Goal: Task Accomplishment & Management: Use online tool/utility

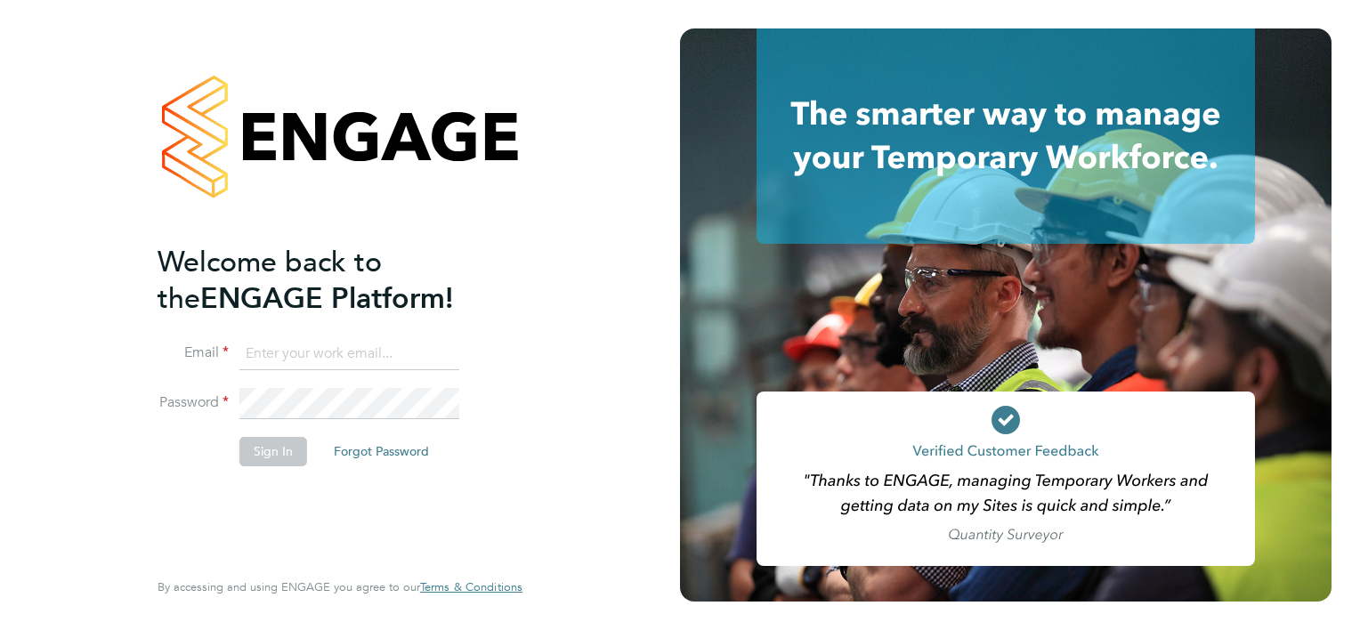
click at [342, 356] on input at bounding box center [349, 354] width 220 height 32
type input "smeraldo.porcaro@prsjobs.com"
click at [275, 448] on button "Sign In" at bounding box center [273, 451] width 68 height 28
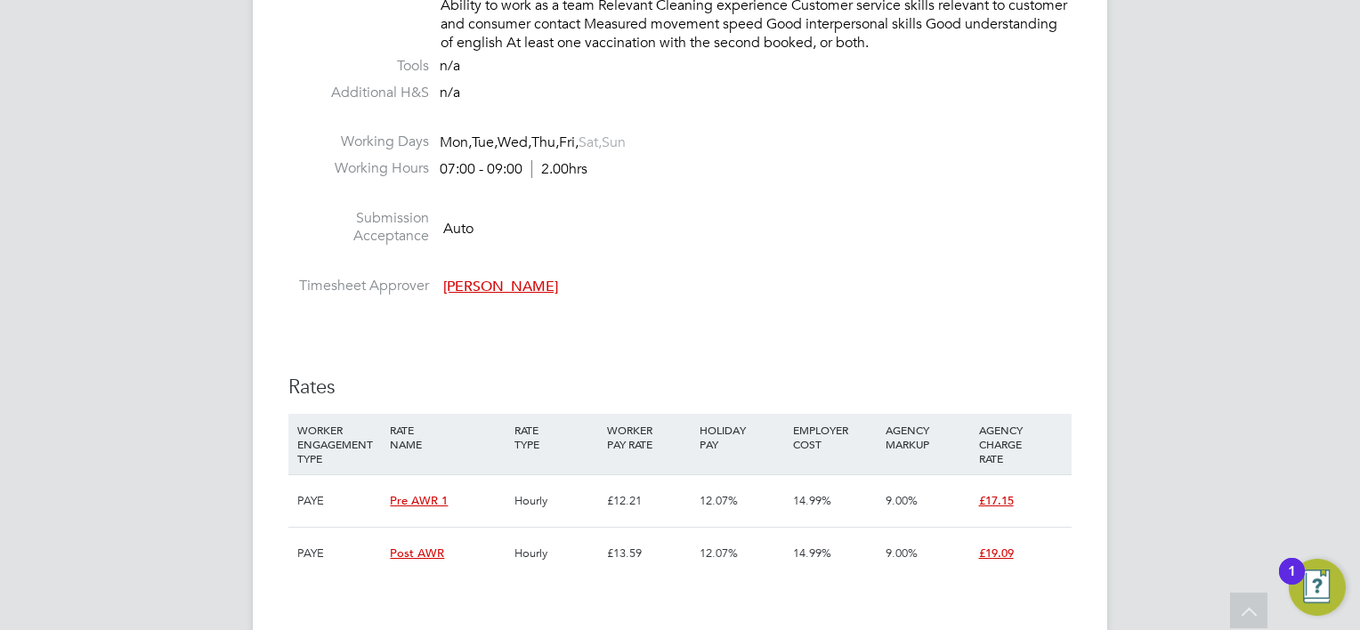
scroll to position [1869, 0]
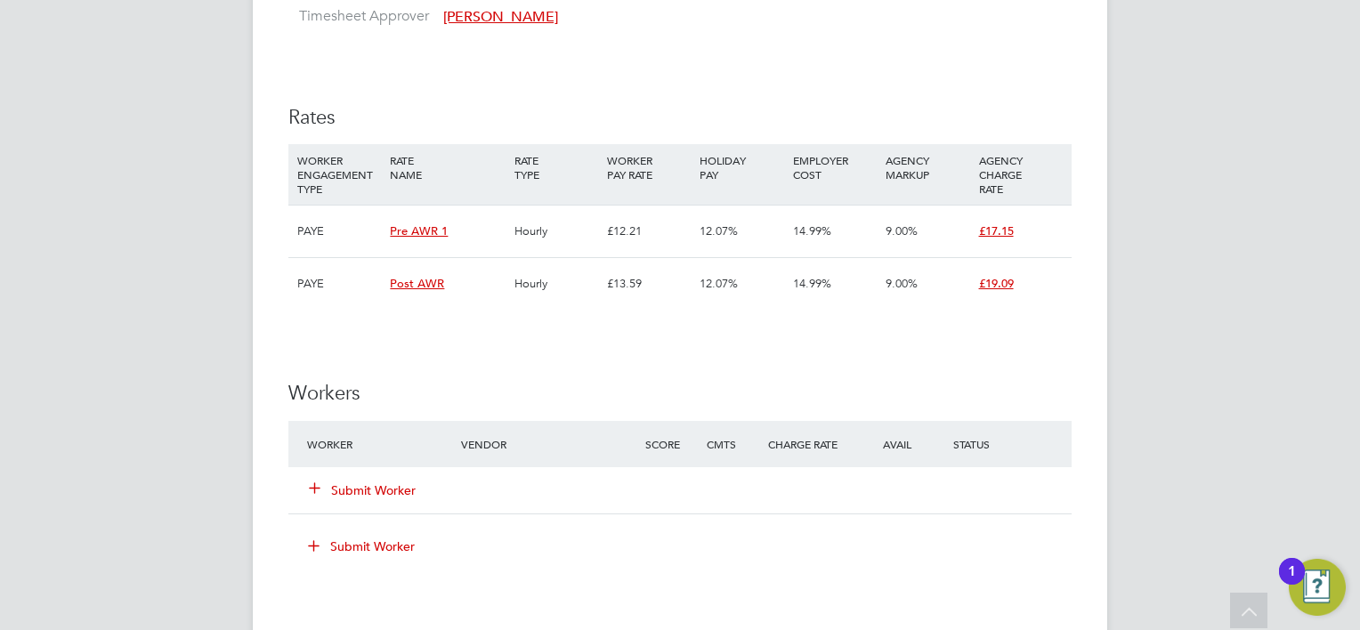
click at [367, 481] on button "Submit Worker" at bounding box center [363, 490] width 107 height 18
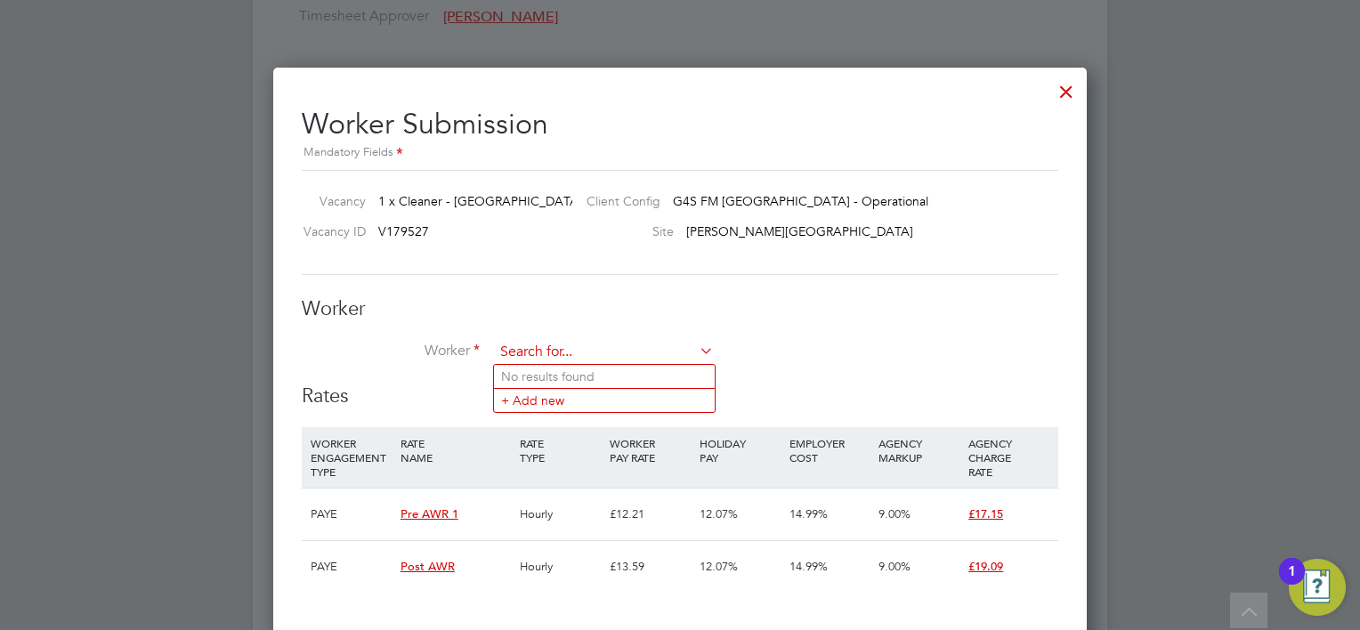
click at [529, 343] on input at bounding box center [604, 352] width 220 height 27
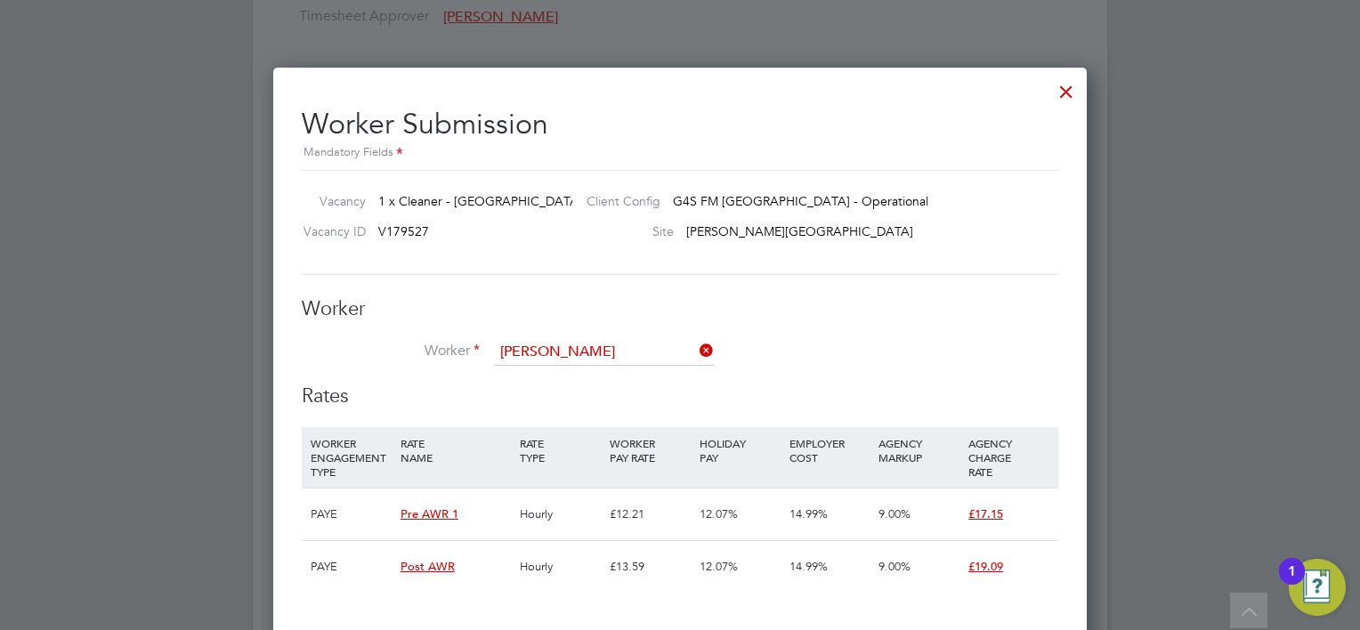
click at [591, 448] on li "[PERSON_NAME] va [PERSON_NAME] (W-1635154)" at bounding box center [658, 450] width 329 height 24
type input "[PERSON_NAME] (W-1635154)"
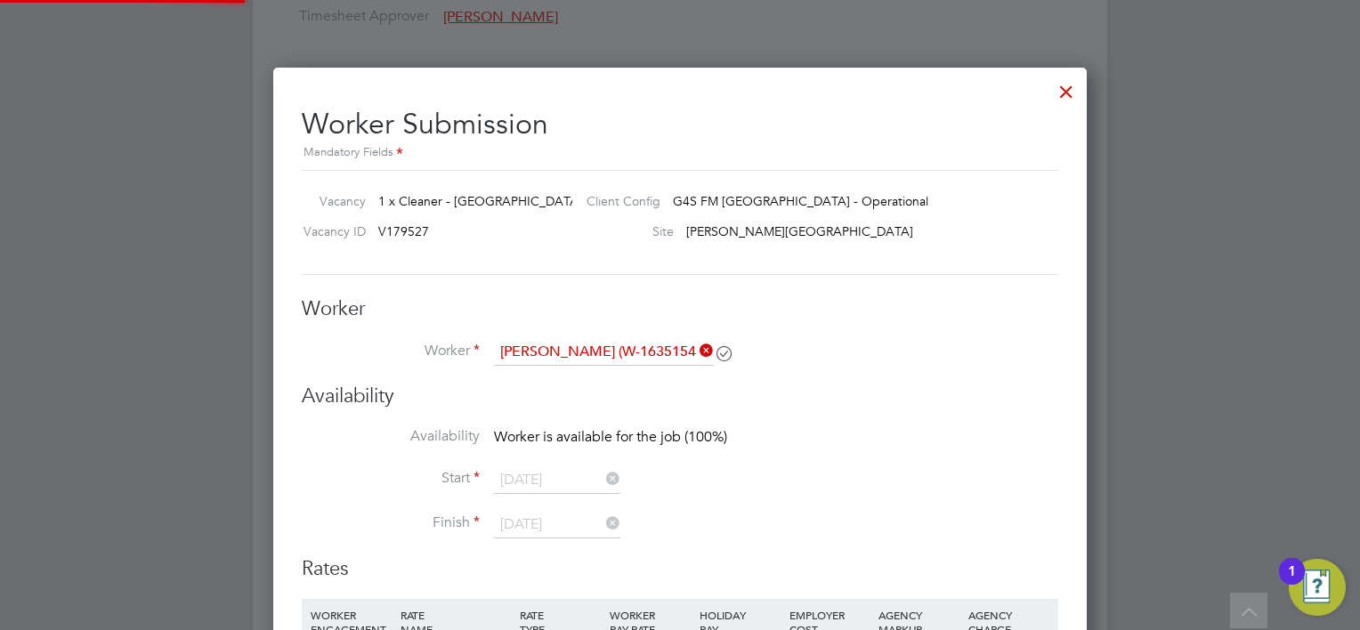
scroll to position [1626, 814]
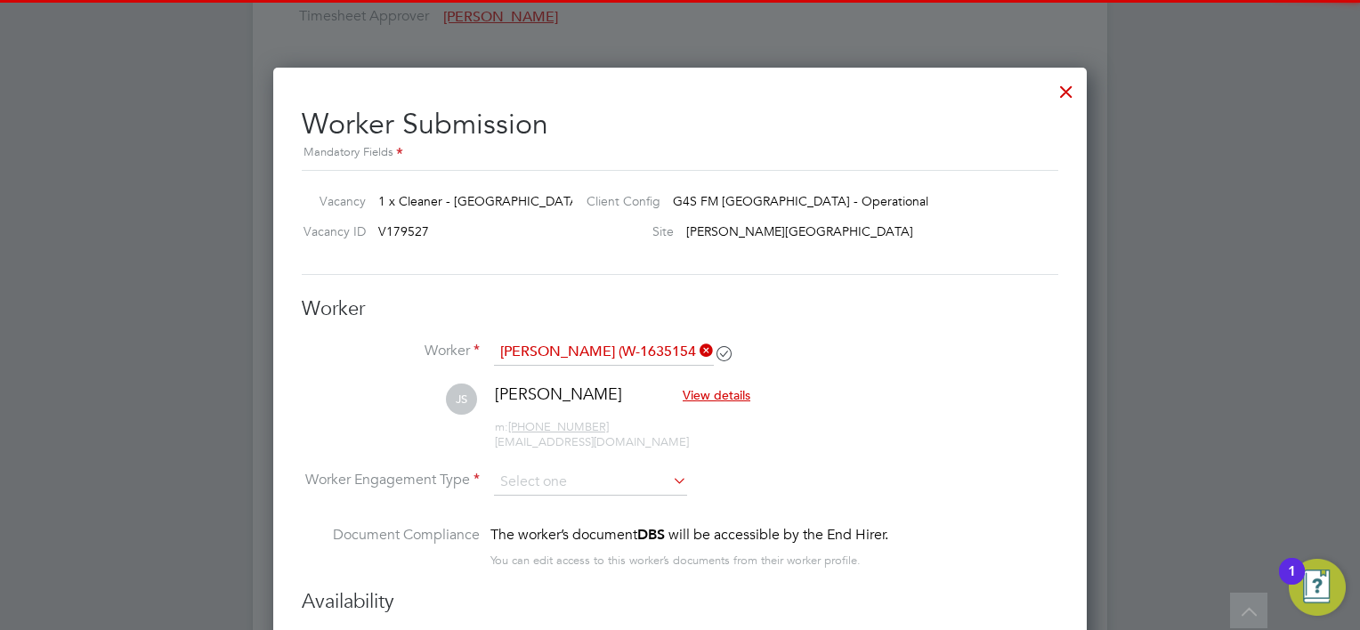
click at [580, 464] on li "JS [PERSON_NAME] View details m: [PHONE_NUMBER] [EMAIL_ADDRESS][DOMAIN_NAME]" at bounding box center [680, 426] width 756 height 85
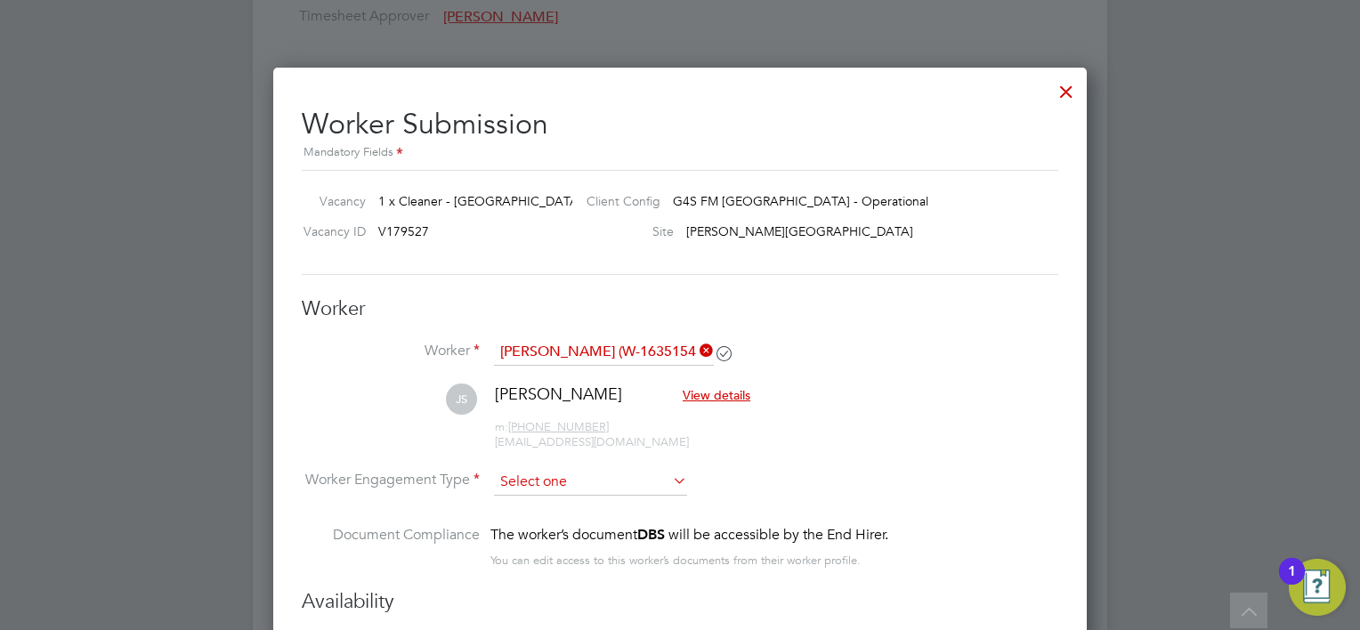
click at [578, 473] on input at bounding box center [590, 482] width 193 height 27
click at [577, 516] on li "PAYE" at bounding box center [591, 527] width 194 height 23
type input "PAYE"
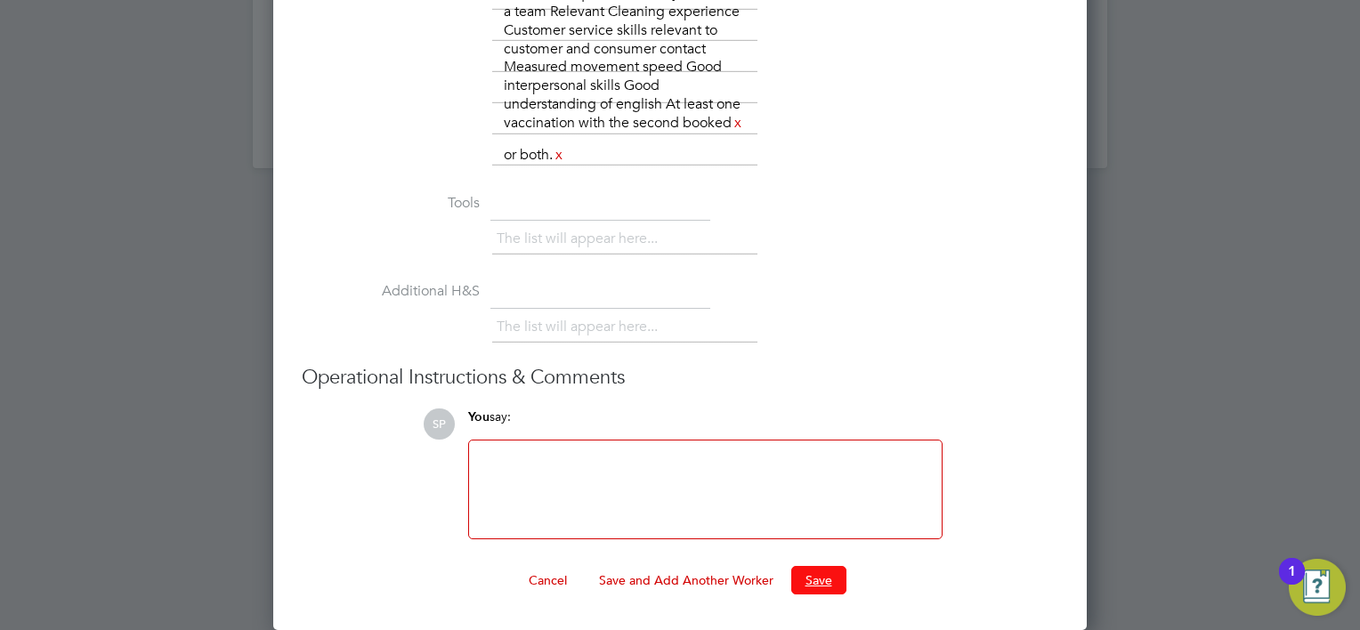
click at [818, 571] on button "Save" at bounding box center [818, 580] width 55 height 28
